Goal: Transaction & Acquisition: Download file/media

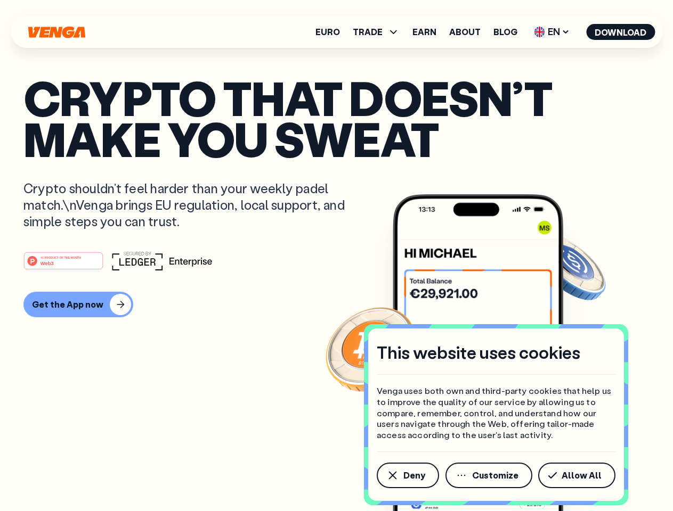
click at [336, 256] on div "#1 PRODUCT OF THE MONTH Web3" at bounding box center [336, 260] width 626 height 19
click at [407, 476] on span "Deny" at bounding box center [414, 475] width 22 height 9
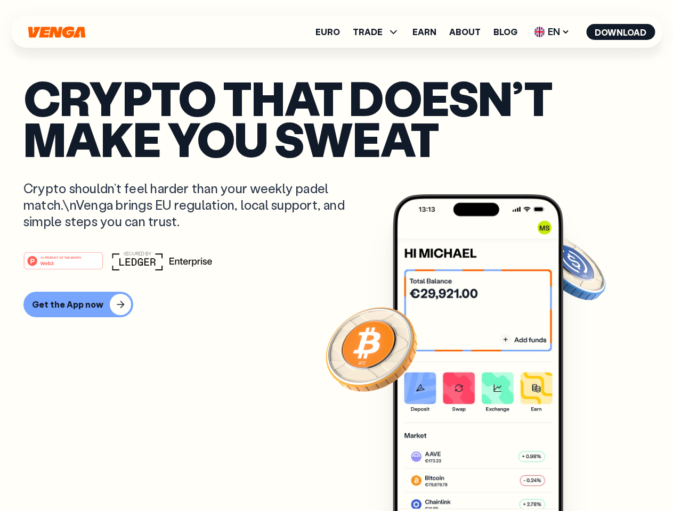
click at [489, 476] on img at bounding box center [478, 372] width 170 height 357
click at [578, 476] on article "Crypto that doesn’t make you sweat Crypto shouldn’t feel harder than your weekl…" at bounding box center [336, 276] width 626 height 399
click at [379, 32] on span "TRADE" at bounding box center [368, 32] width 30 height 9
click at [552, 32] on span "EN" at bounding box center [551, 31] width 43 height 17
click at [620, 32] on button "Download" at bounding box center [620, 32] width 69 height 16
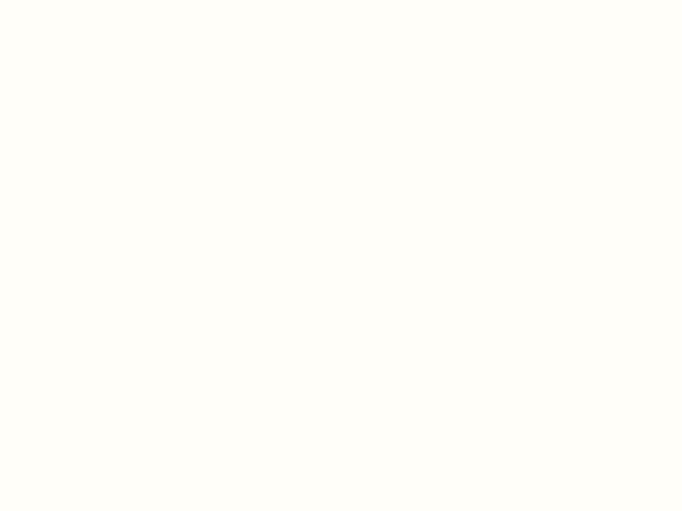
click at [77, 0] on html "This website uses cookies Venga uses both own and third-party cookies that help…" at bounding box center [341, 0] width 682 height 0
click at [65, 0] on html "This website uses cookies Venga uses both own and third-party cookies that help…" at bounding box center [341, 0] width 682 height 0
